Goal: Information Seeking & Learning: Check status

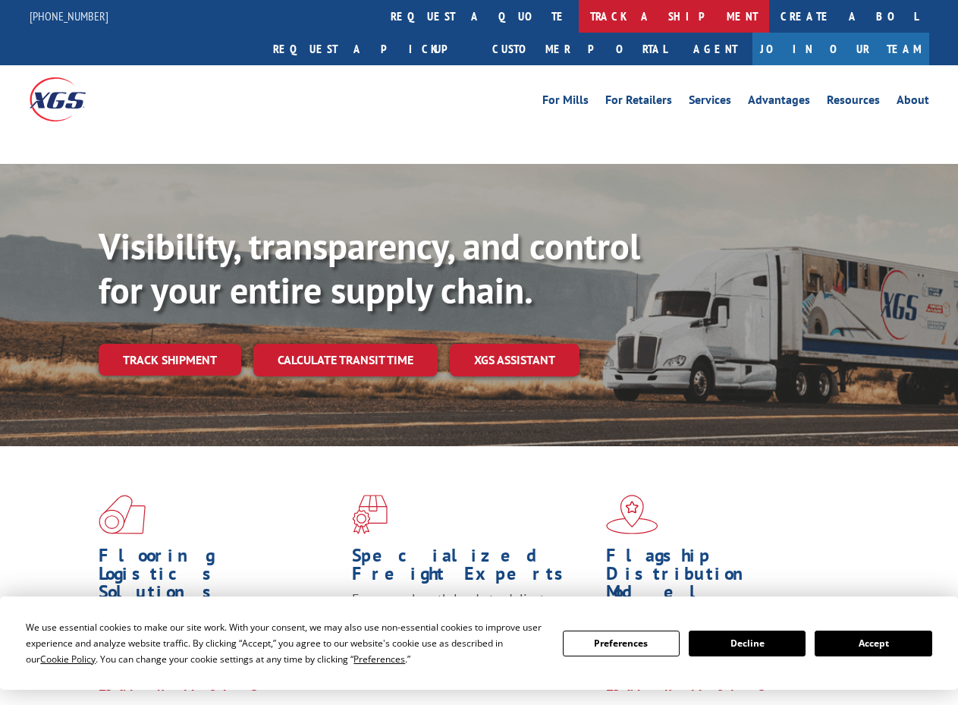
click at [579, 8] on link "track a shipment" at bounding box center [674, 16] width 190 height 33
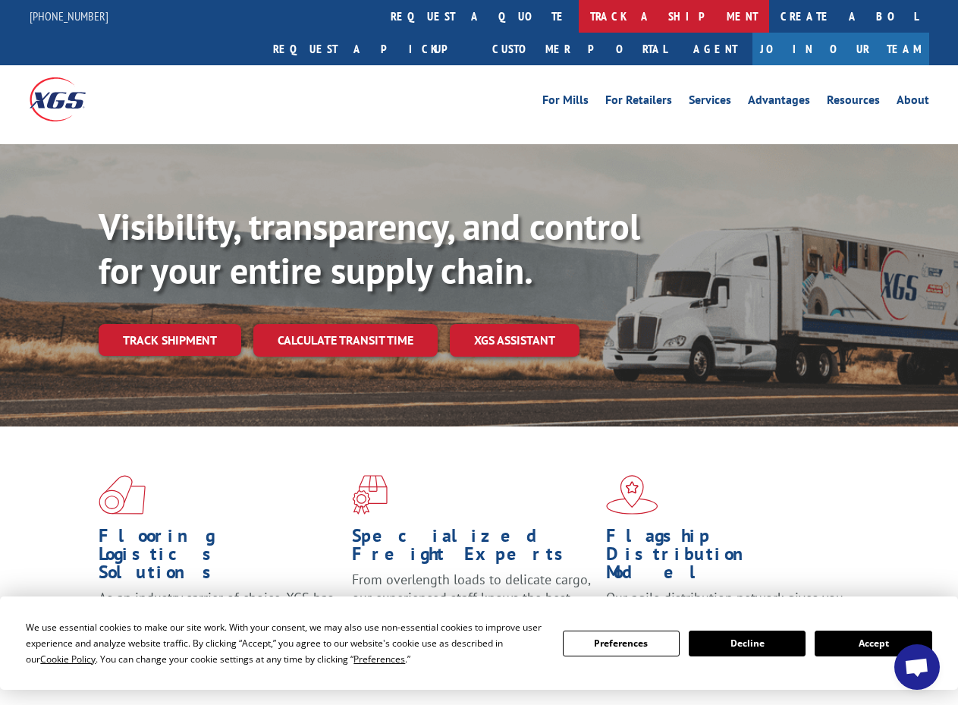
click at [579, 19] on link "track a shipment" at bounding box center [674, 16] width 190 height 33
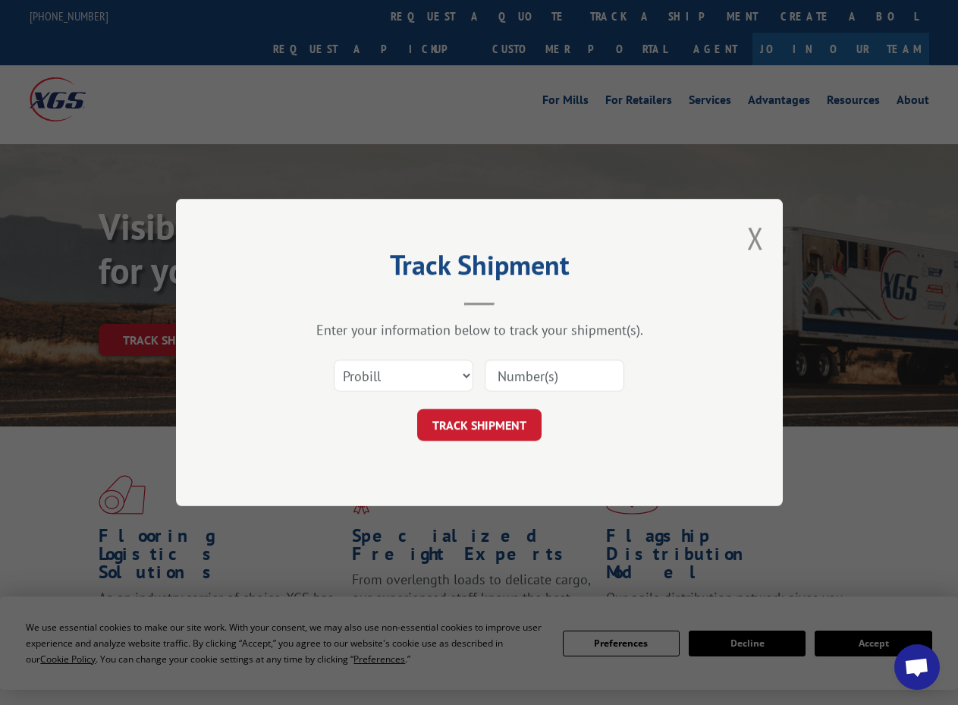
click at [522, 369] on input at bounding box center [555, 376] width 140 height 32
paste input "17108292"
type input "17108292"
click at [457, 420] on button "TRACK SHIPMENT" at bounding box center [479, 425] width 124 height 32
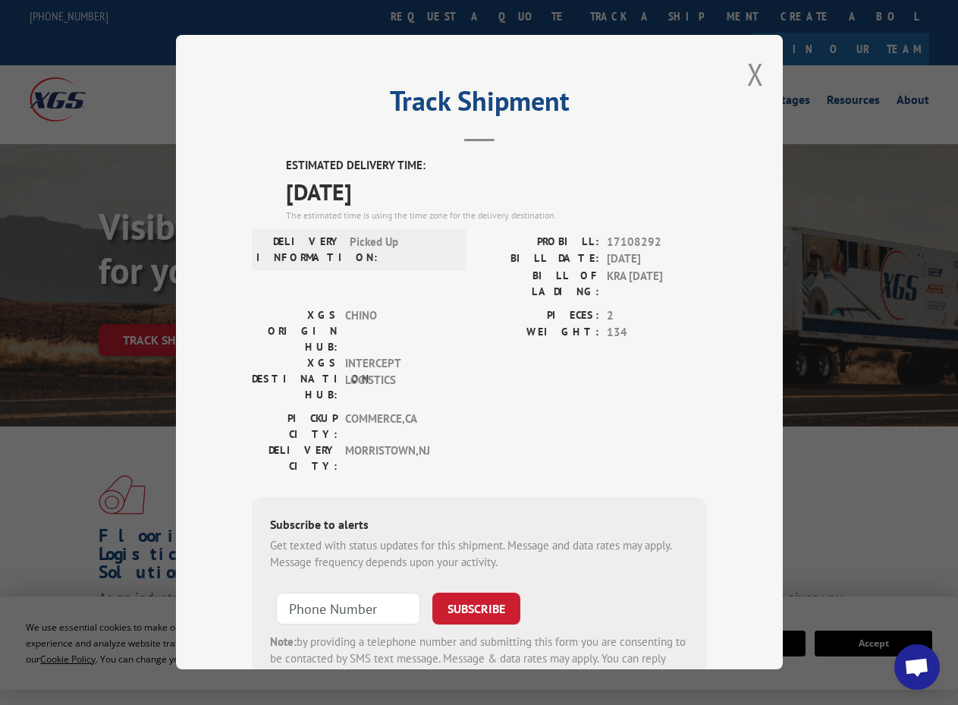
click at [888, 459] on div "Track Shipment ESTIMATED DELIVERY TIME: [DATE] The estimated time is using the …" at bounding box center [479, 352] width 958 height 705
click at [741, 77] on div "Track Shipment ESTIMATED DELIVERY TIME: [DATE] The estimated time is using the …" at bounding box center [479, 352] width 607 height 634
click at [747, 68] on button "Close modal" at bounding box center [755, 74] width 17 height 40
